Goal: Task Accomplishment & Management: Manage account settings

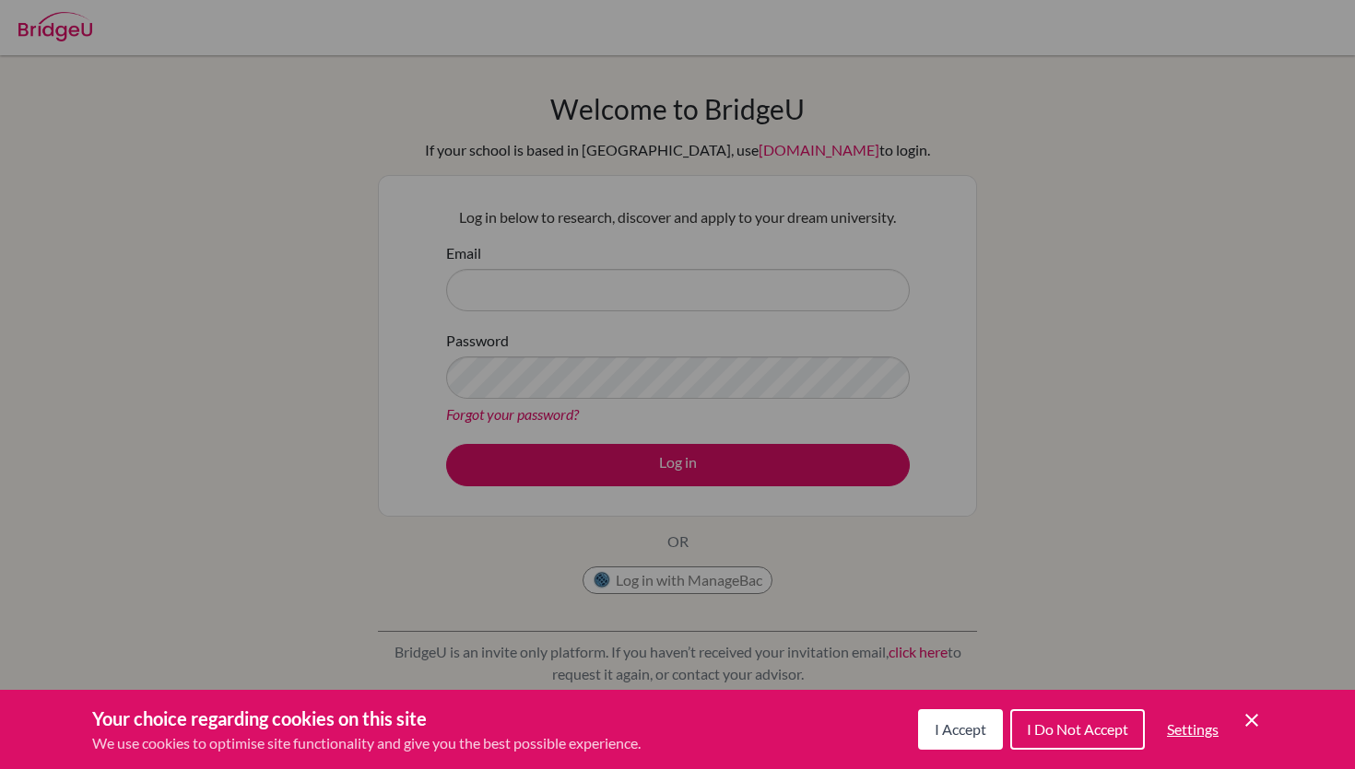
click at [969, 725] on span "I Accept" at bounding box center [960, 730] width 52 height 18
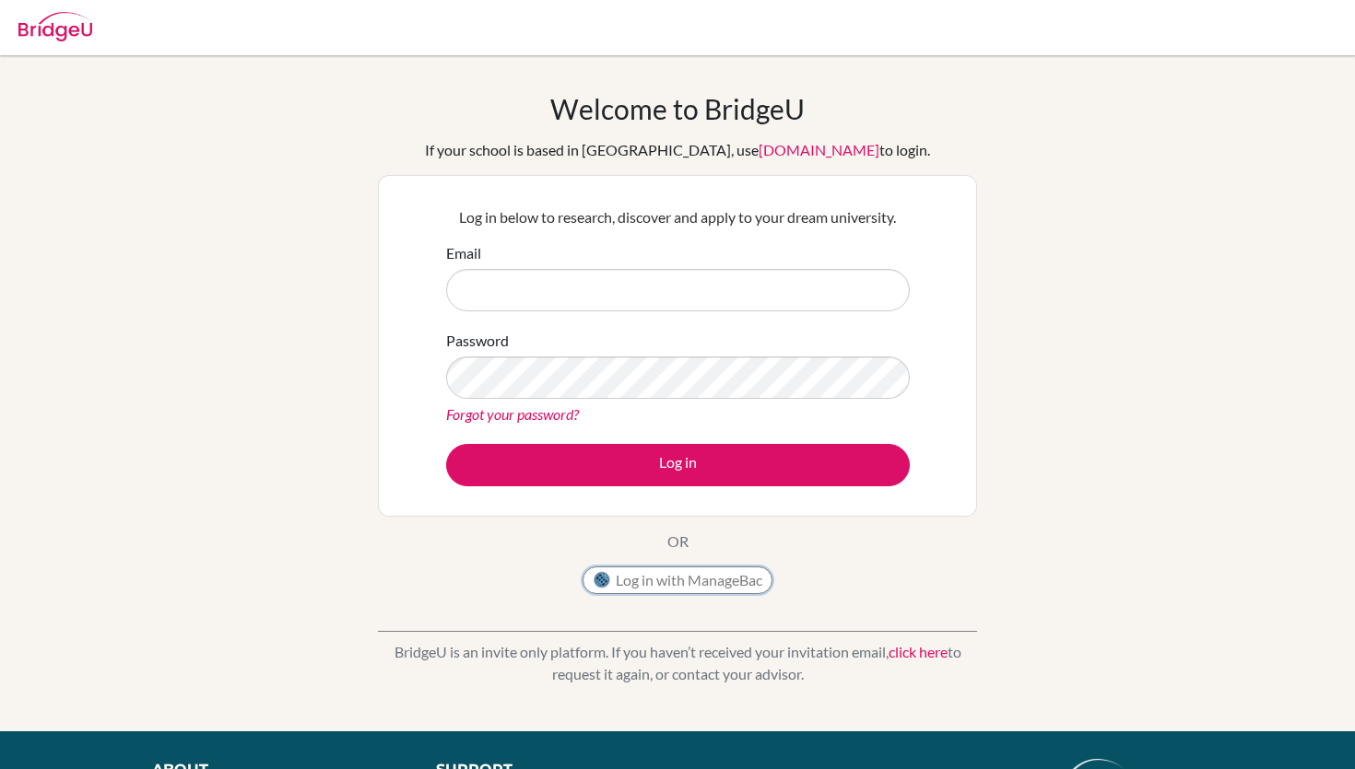
click at [686, 573] on button "Log in with ManageBac" at bounding box center [677, 581] width 190 height 28
click at [676, 292] on input "Email" at bounding box center [678, 290] width 464 height 42
paste input "[EMAIL_ADDRESS][DOMAIN_NAME]"
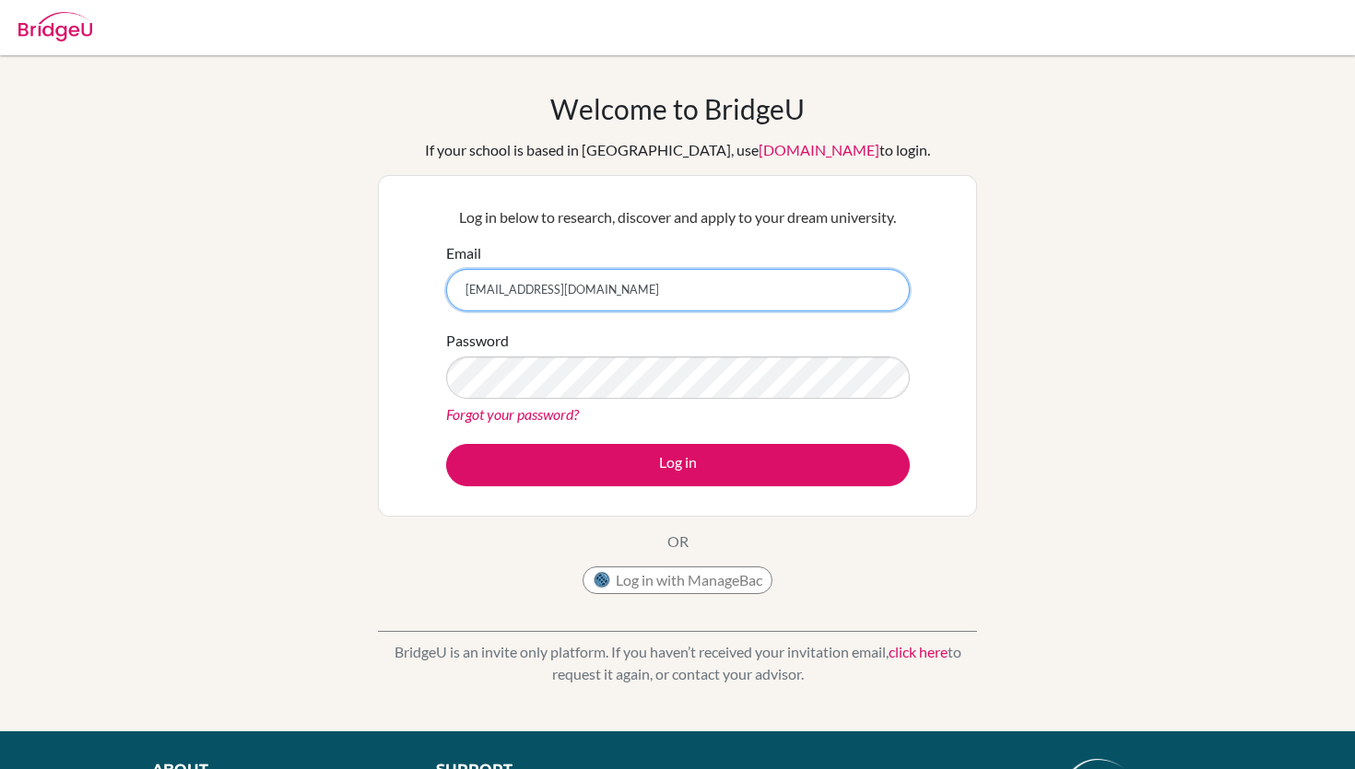
type input "[EMAIL_ADDRESS][DOMAIN_NAME]"
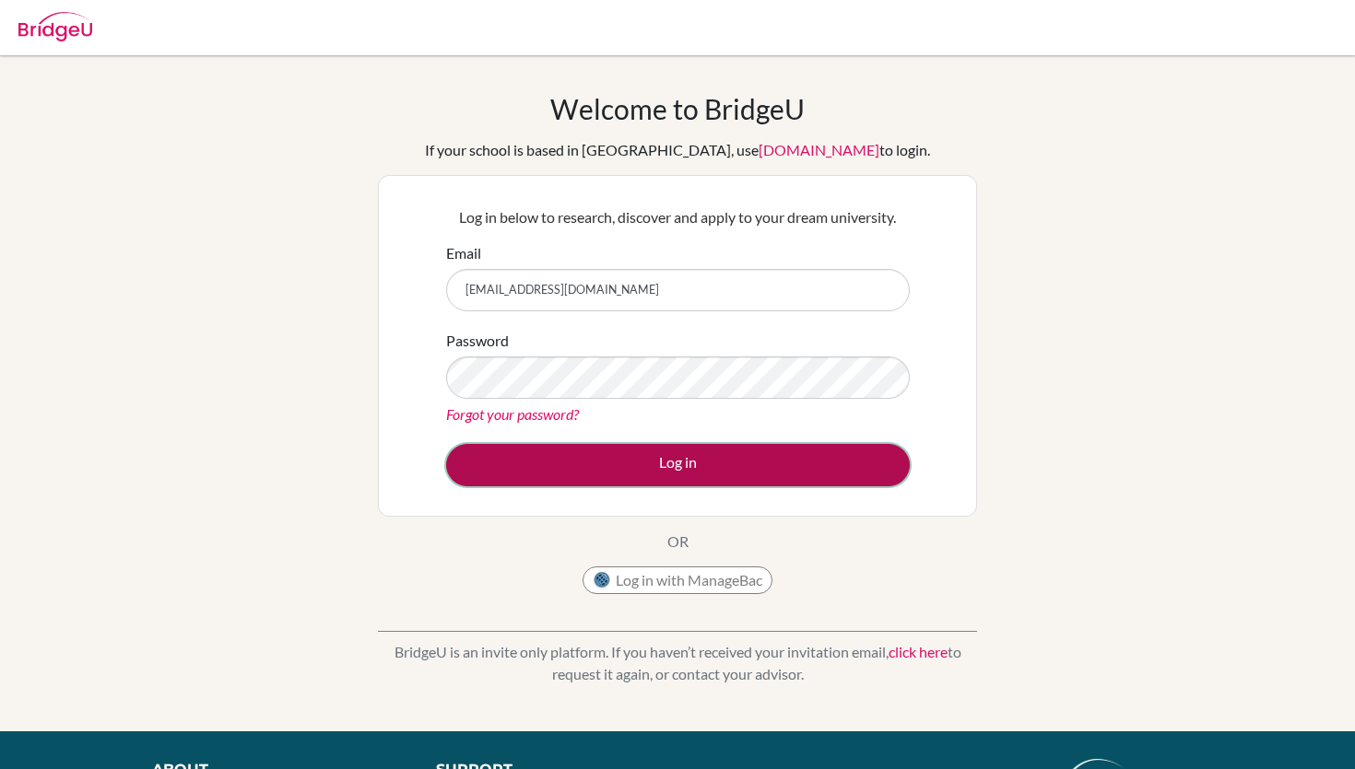
click at [712, 477] on button "Log in" at bounding box center [678, 465] width 464 height 42
